Goal: Task Accomplishment & Management: Use online tool/utility

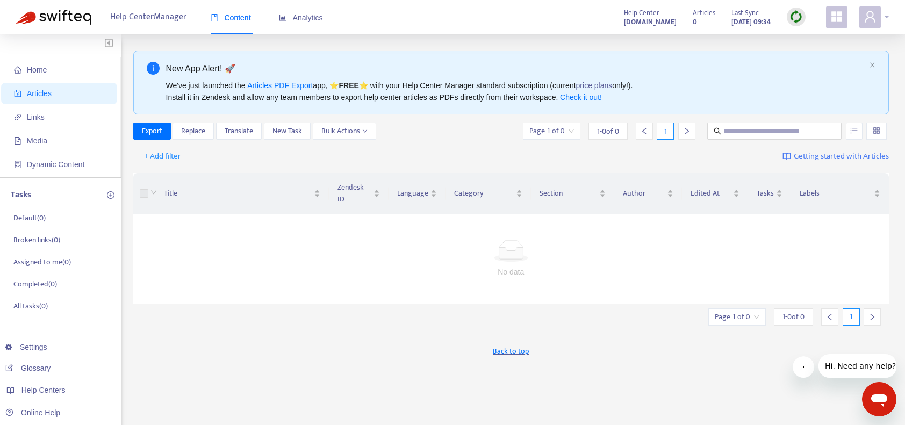
click at [881, 18] on div at bounding box center [874, 16] width 30 height 21
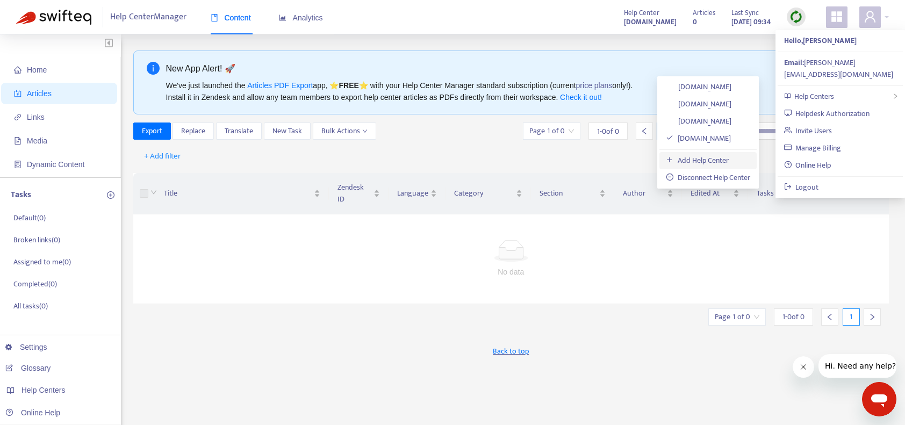
click at [716, 156] on link "Add Help Center" at bounding box center [697, 160] width 63 height 12
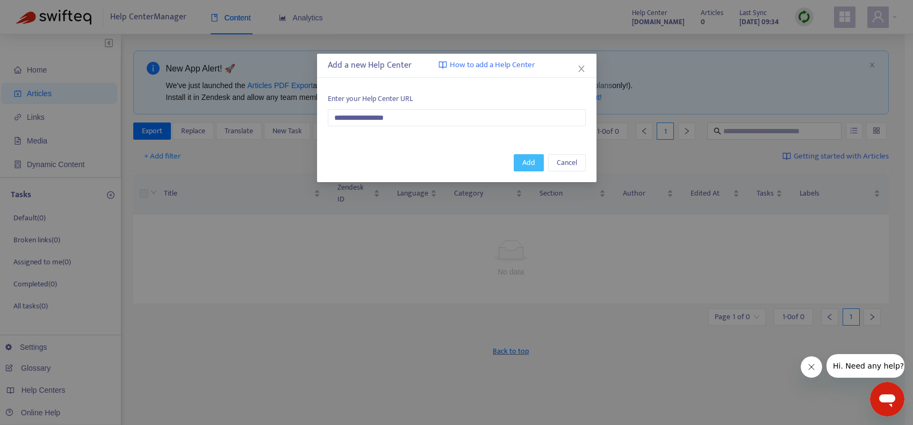
click at [529, 167] on span "Add" at bounding box center [528, 163] width 13 height 12
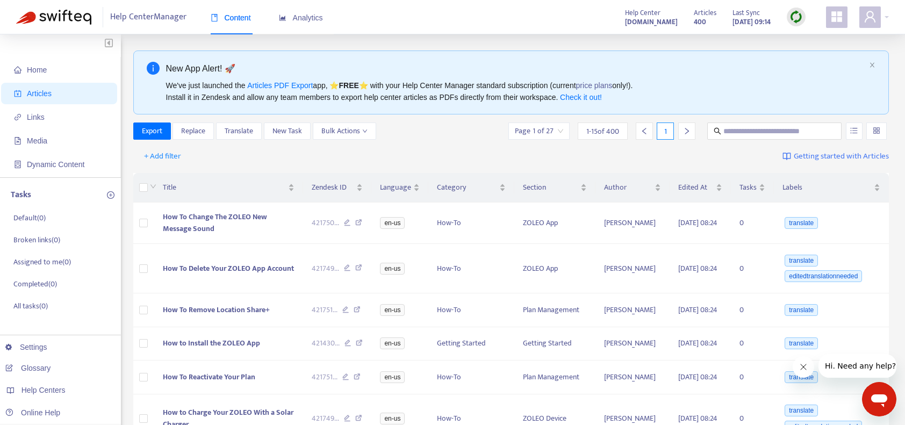
click at [694, 15] on span "Articles" at bounding box center [705, 13] width 23 height 12
click at [697, 20] on div "400" at bounding box center [705, 18] width 23 height 5
click at [796, 18] on img at bounding box center [796, 16] width 13 height 13
click at [809, 53] on link "Full Sync" at bounding box center [814, 56] width 39 height 12
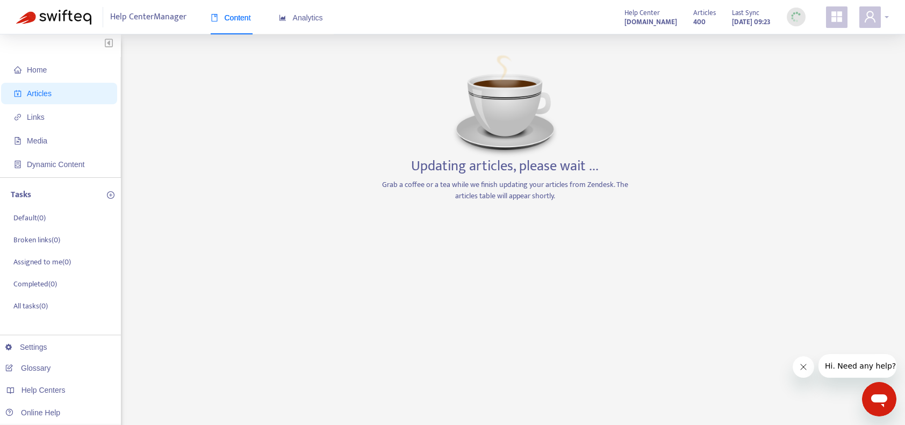
click at [868, 18] on icon "user" at bounding box center [870, 16] width 11 height 11
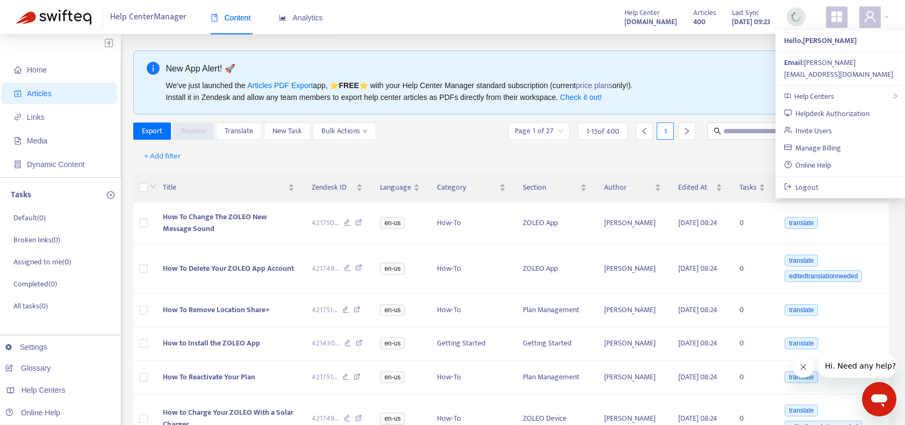
click at [477, 136] on div "Export Replace Translate New Task Bulk Actions Page 1 of 27 1 - 15 of 400 1" at bounding box center [511, 131] width 756 height 17
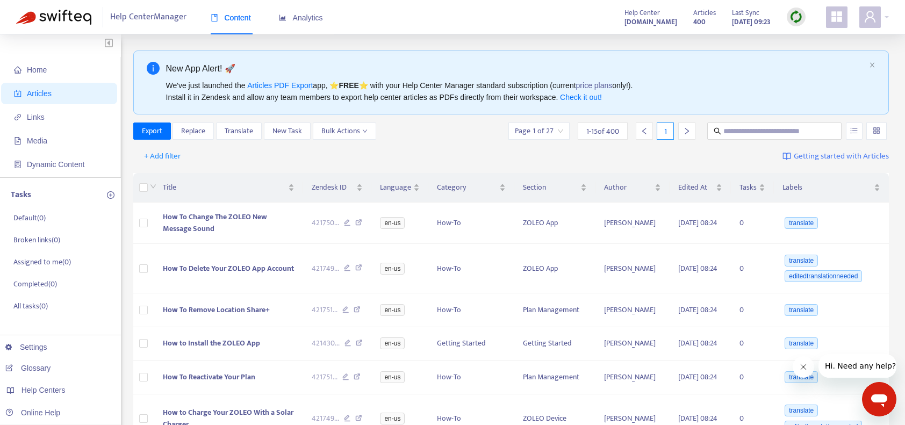
click at [63, 90] on span "Articles" at bounding box center [61, 93] width 95 height 21
click at [158, 135] on span "Export" at bounding box center [152, 131] width 20 height 12
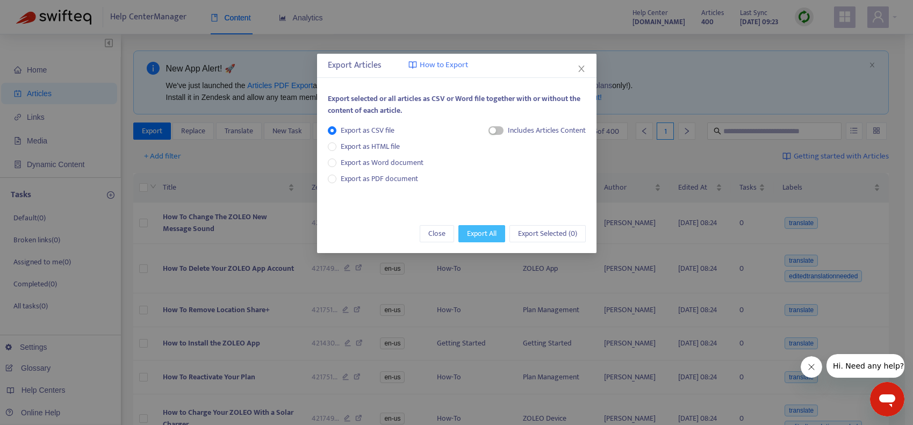
click at [477, 235] on span "Export All" at bounding box center [482, 234] width 30 height 12
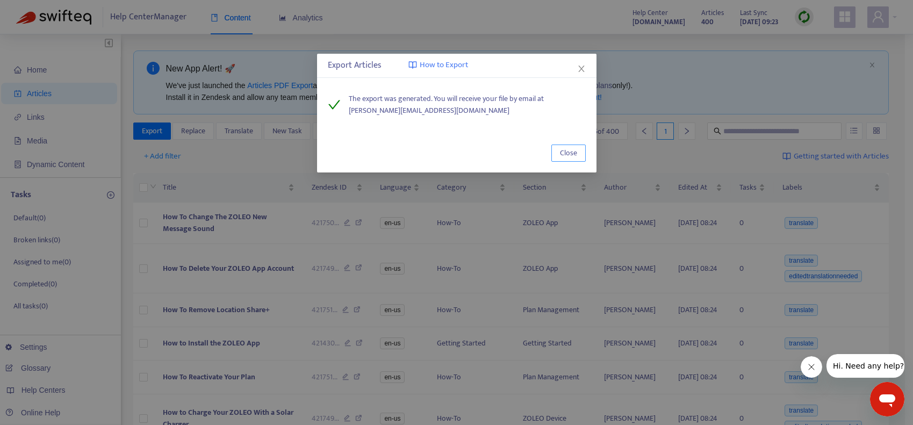
click at [579, 155] on button "Close" at bounding box center [568, 153] width 34 height 17
